Goal: Check status

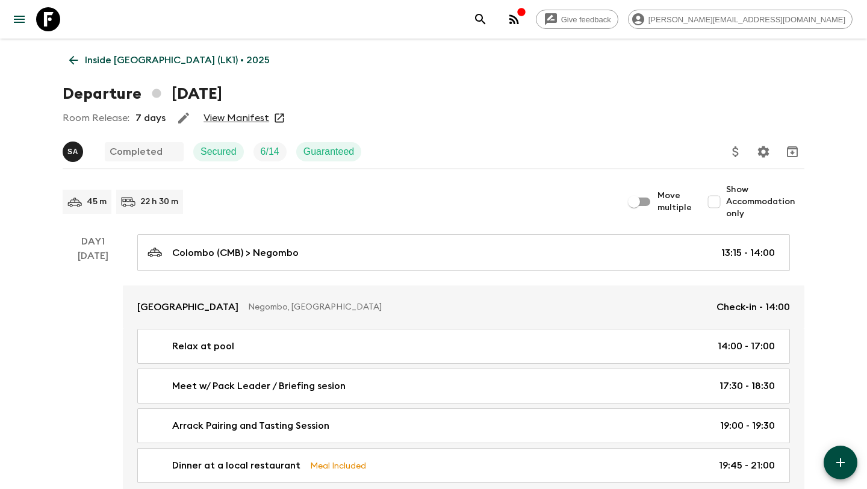
drag, startPoint x: 244, startPoint y: 110, endPoint x: 272, endPoint y: 55, distance: 60.9
click at [133, 90] on h1 "Departure [DATE]" at bounding box center [143, 94] width 160 height 24
click at [70, 58] on icon at bounding box center [73, 60] width 13 height 13
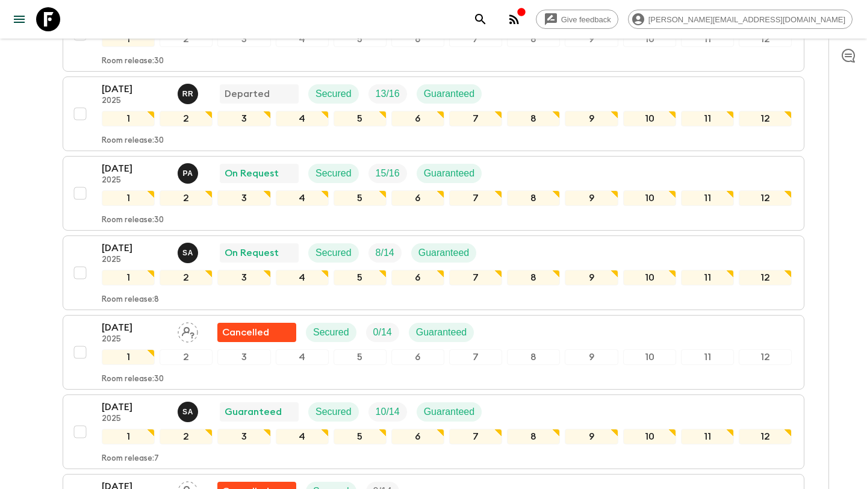
scroll to position [900, 0]
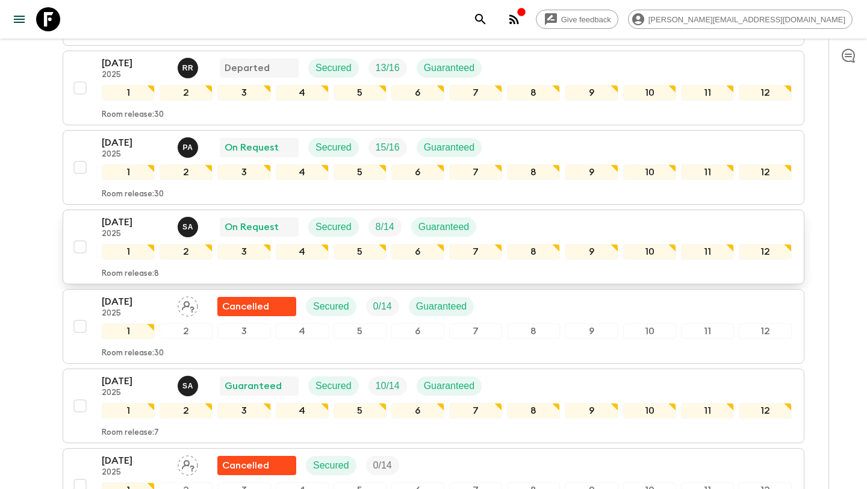
click at [533, 228] on div "[DATE] 2025 S A On Request Secured 8 / 14 Guaranteed" at bounding box center [447, 227] width 690 height 24
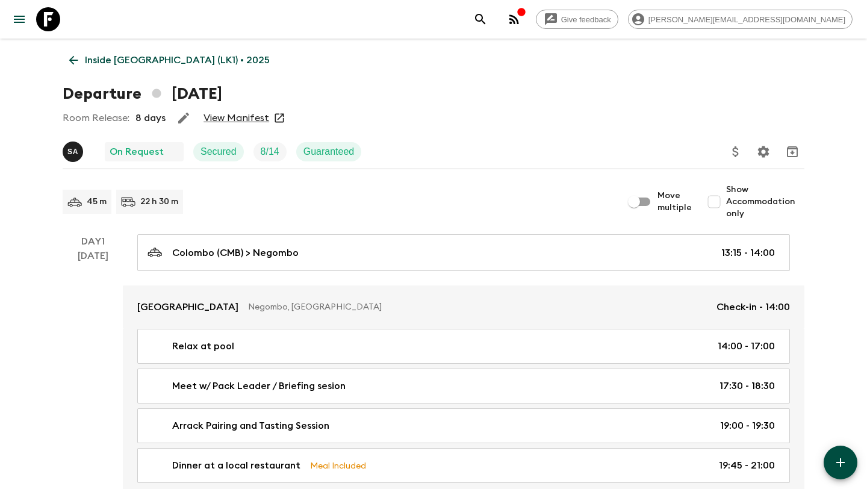
click at [257, 122] on link "View Manifest" at bounding box center [237, 118] width 66 height 12
